Goal: Use online tool/utility: Utilize a website feature to perform a specific function

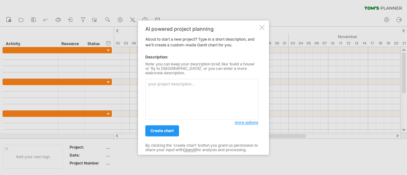
click at [173, 102] on textarea at bounding box center [201, 99] width 113 height 41
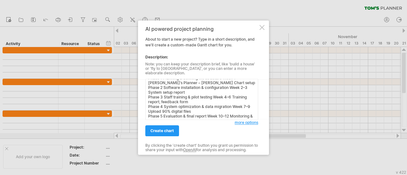
scroll to position [13, 0]
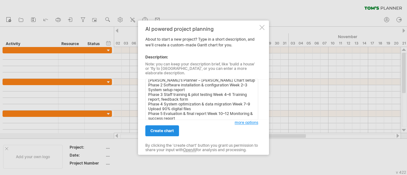
type textarea "Phase Activity Duration Tools/Output Phase 1 Planning & defining file structure…"
click at [168, 130] on span "create chart" at bounding box center [162, 130] width 24 height 5
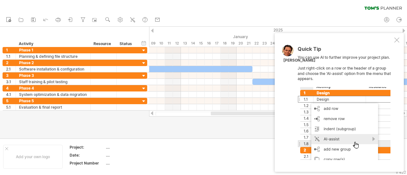
click at [395, 38] on div at bounding box center [396, 39] width 5 height 5
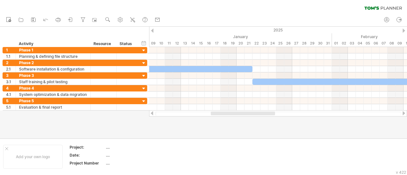
click at [153, 29] on div at bounding box center [152, 31] width 3 height 4
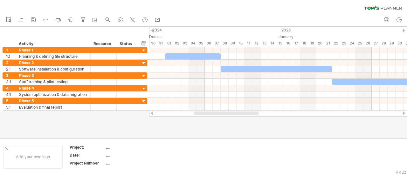
click at [402, 31] on div at bounding box center [403, 31] width 3 height 4
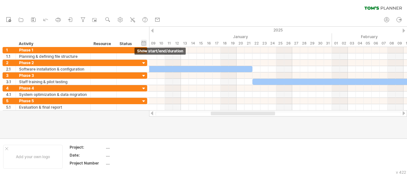
click at [145, 42] on div "hide start/end/duration show start/end/duration" at bounding box center [144, 43] width 6 height 7
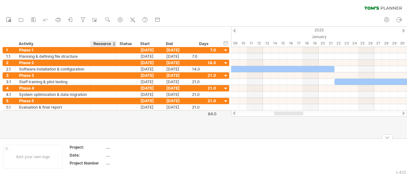
click at [106, 149] on div "...." at bounding box center [132, 147] width 53 height 5
click at [159, 150] on td "...." at bounding box center [133, 148] width 54 height 7
click at [164, 121] on div at bounding box center [203, 83] width 407 height 112
